Goal: Navigation & Orientation: Find specific page/section

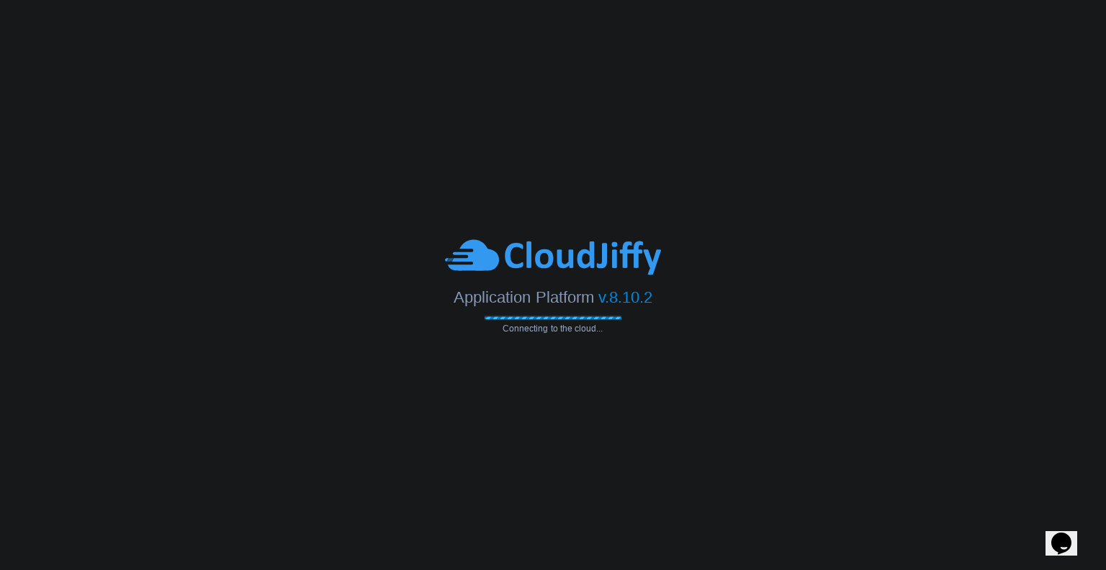
click at [561, 300] on span "Application Platform" at bounding box center [524, 296] width 140 height 18
click at [660, 359] on body "Application Platform v.8.10.2 Connecting to the cloud..." at bounding box center [553, 285] width 1106 height 570
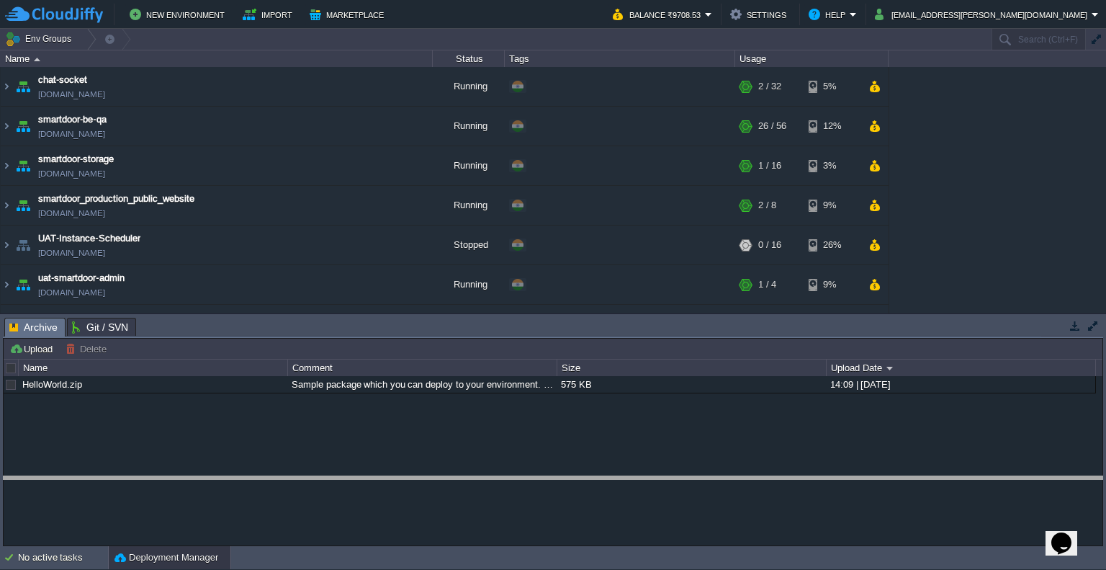
drag, startPoint x: 366, startPoint y: 336, endPoint x: 350, endPoint y: 499, distance: 163.6
